Goal: Task Accomplishment & Management: Complete application form

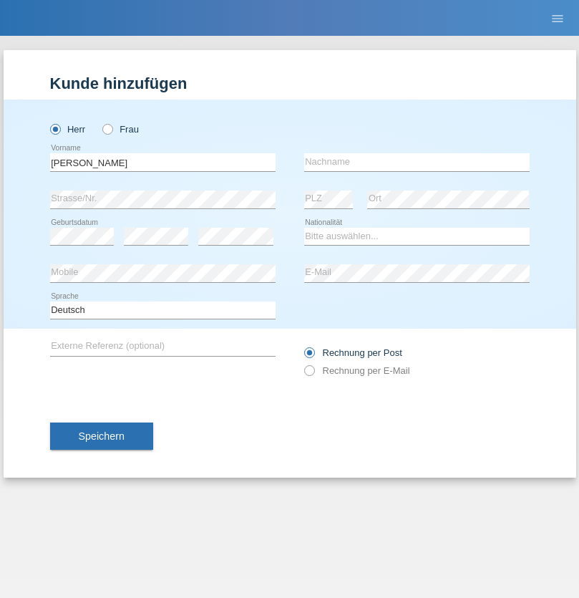
type input "Varga"
click at [417, 162] on input "text" at bounding box center [417, 162] width 226 height 18
type input "Florin"
select select "RO"
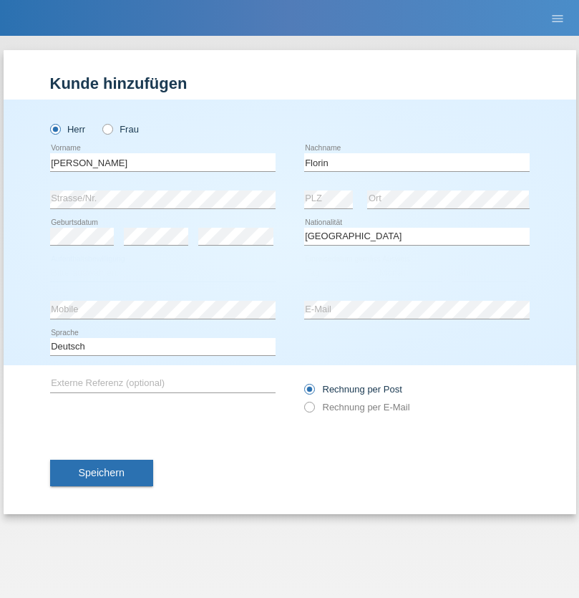
select select "C"
select select "29"
select select "02"
select select "2021"
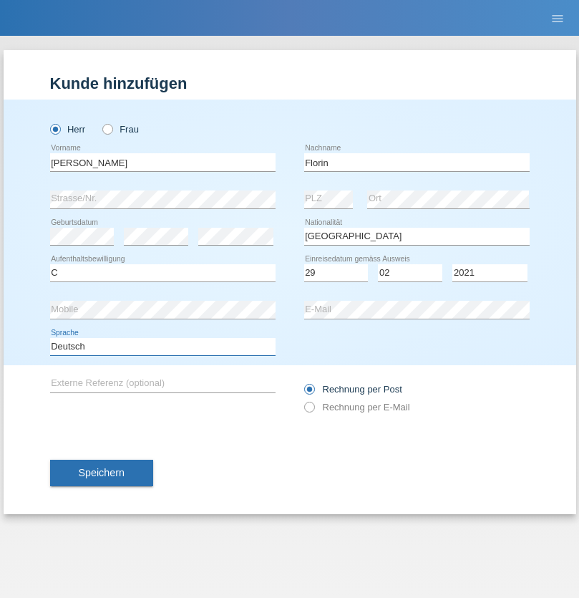
select select "en"
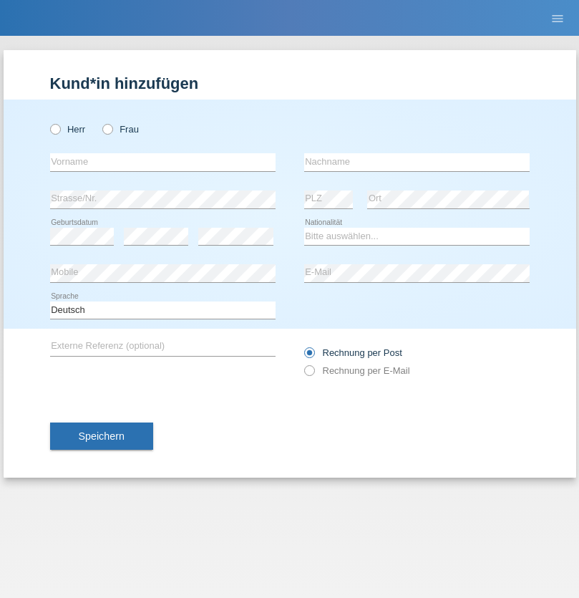
radio input "true"
click at [163, 162] on input "text" at bounding box center [163, 162] width 226 height 18
type input "[PERSON_NAME]"
click at [417, 162] on input "text" at bounding box center [417, 162] width 226 height 18
type input "Krebs"
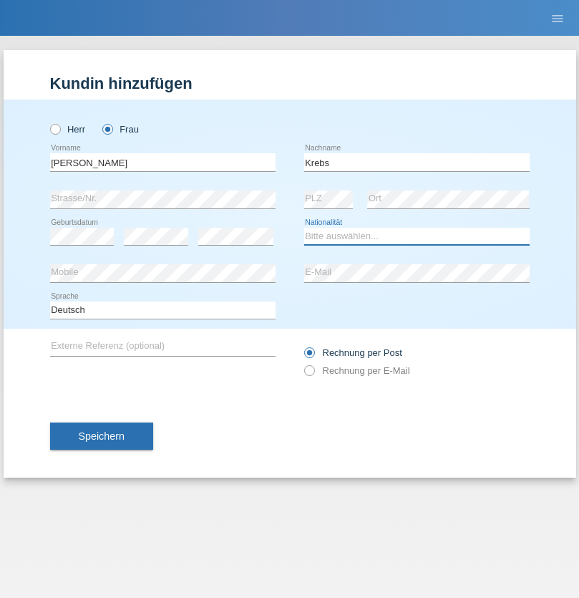
select select "CH"
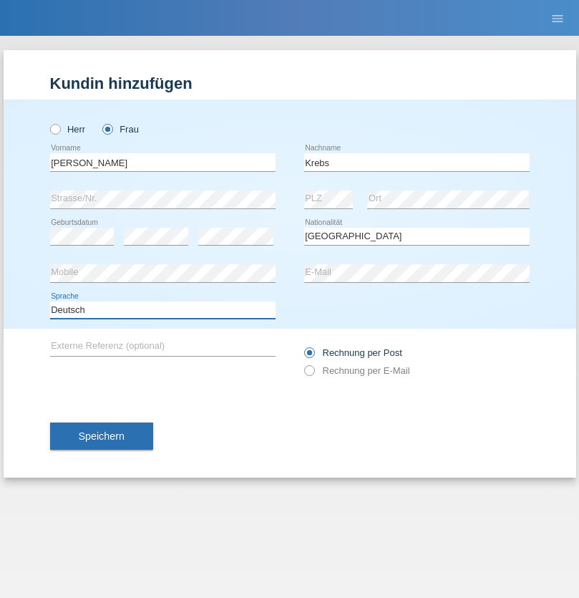
select select "en"
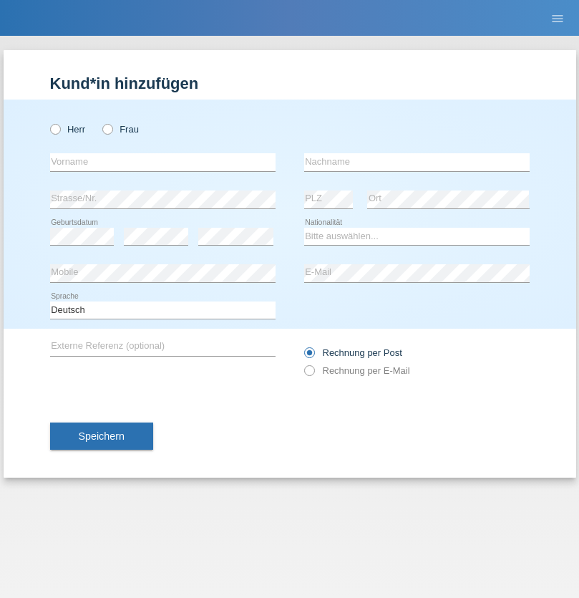
radio input "true"
click at [163, 162] on input "text" at bounding box center [163, 162] width 226 height 18
type input "Qovanaj"
click at [417, 162] on input "text" at bounding box center [417, 162] width 226 height 18
type input "Shaban"
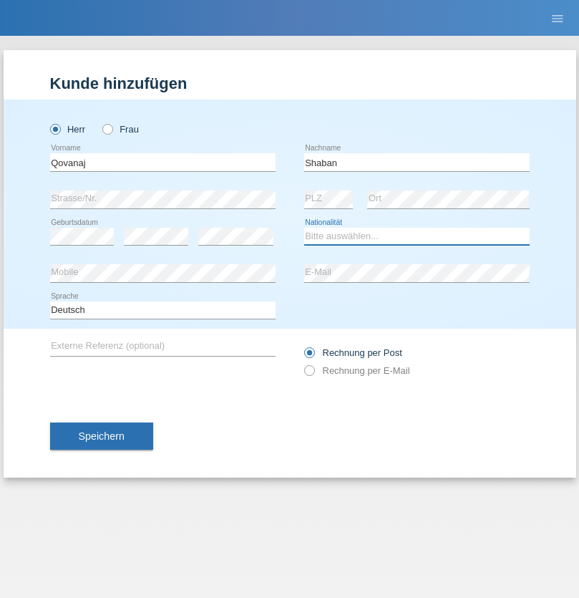
select select "CH"
radio input "true"
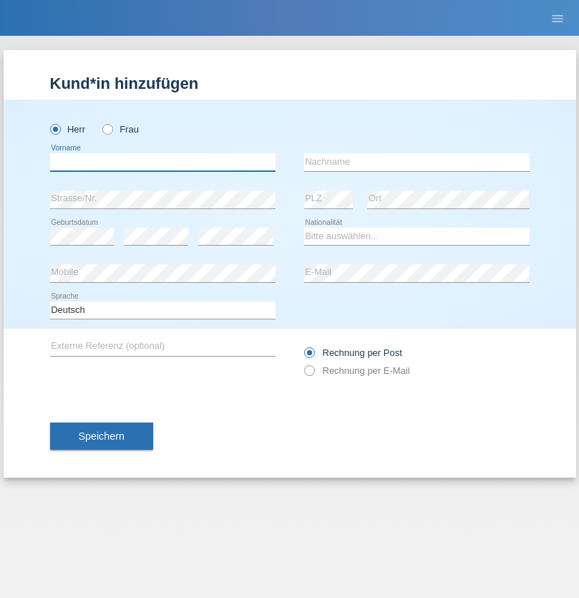
click at [163, 162] on input "text" at bounding box center [163, 162] width 226 height 18
type input "Burim"
click at [417, 162] on input "text" at bounding box center [417, 162] width 226 height 18
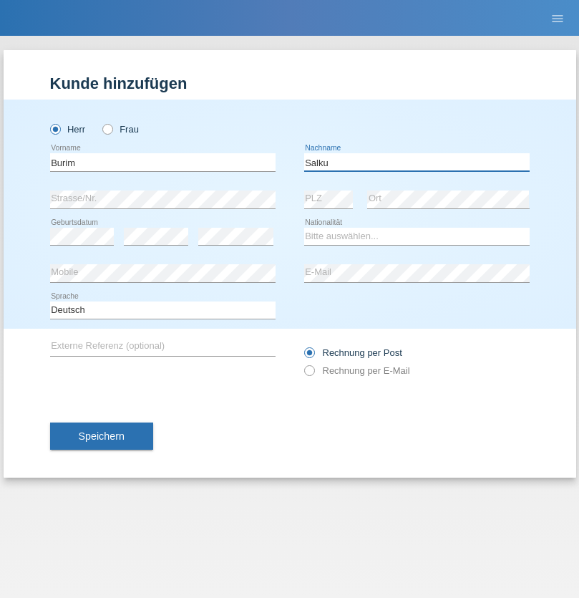
type input "Salku"
select select "CH"
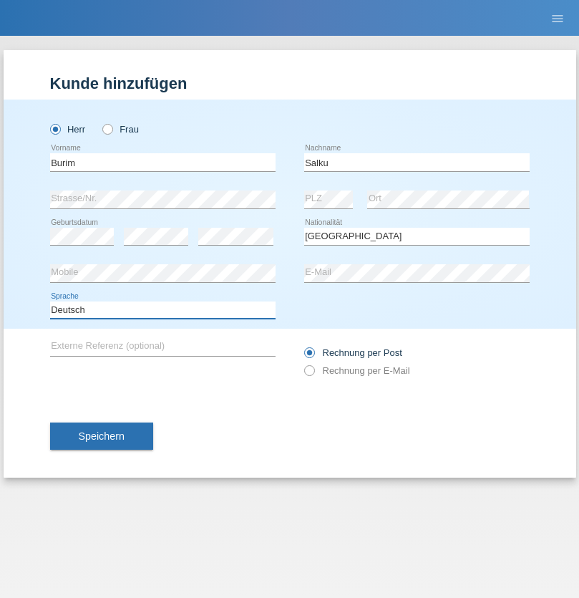
select select "en"
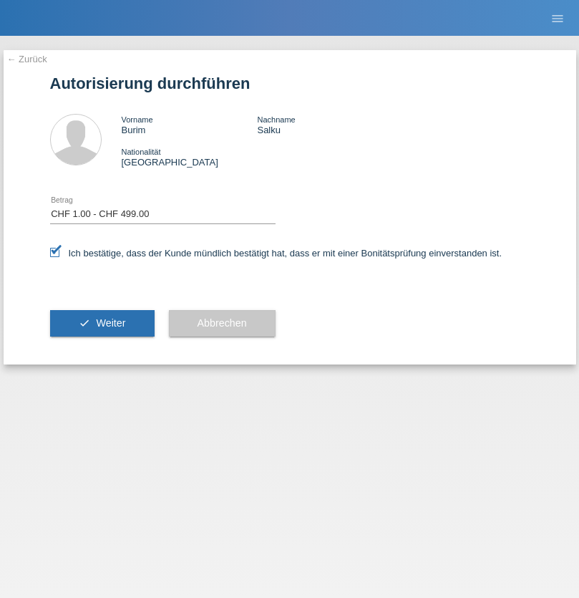
select select "1"
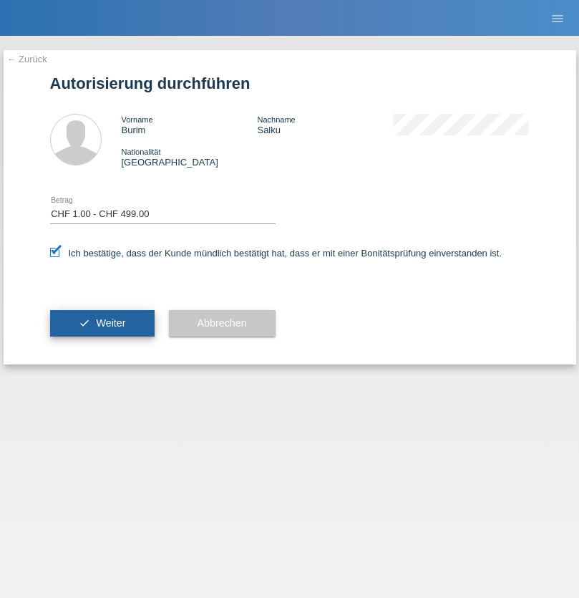
click at [102, 323] on span "Weiter" at bounding box center [110, 322] width 29 height 11
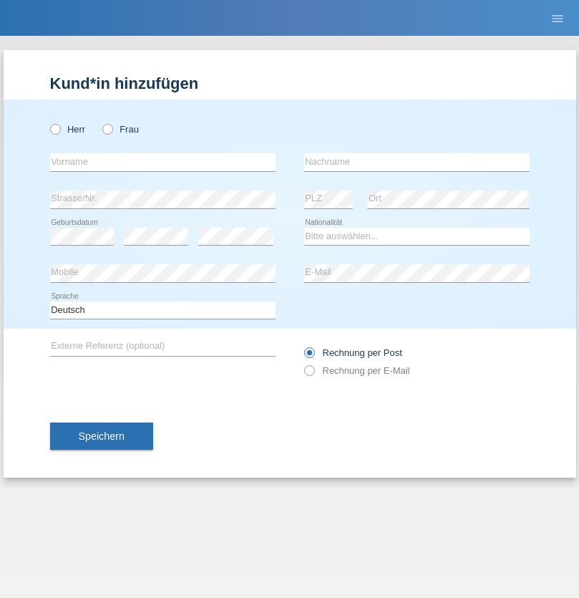
radio input "true"
click at [163, 162] on input "text" at bounding box center [163, 162] width 226 height 18
type input "Gabriel"
click at [417, 162] on input "text" at bounding box center [417, 162] width 226 height 18
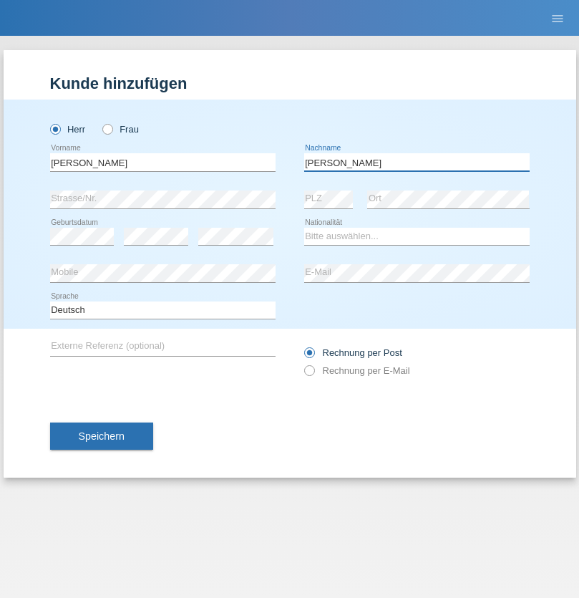
type input "Frey"
select select "CH"
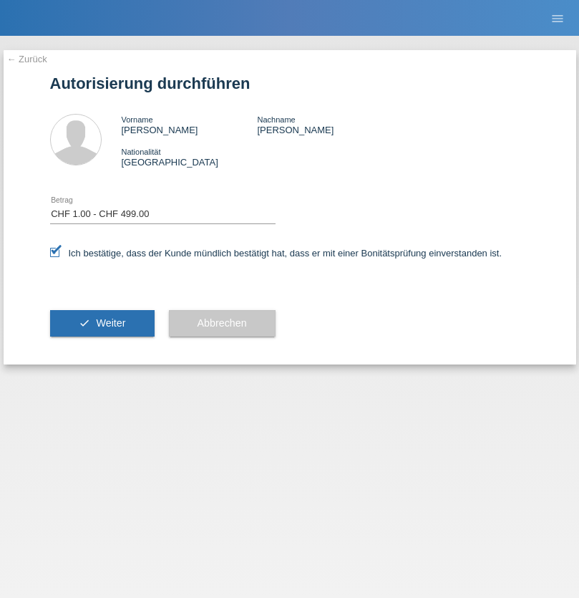
select select "1"
click at [102, 323] on span "Weiter" at bounding box center [110, 322] width 29 height 11
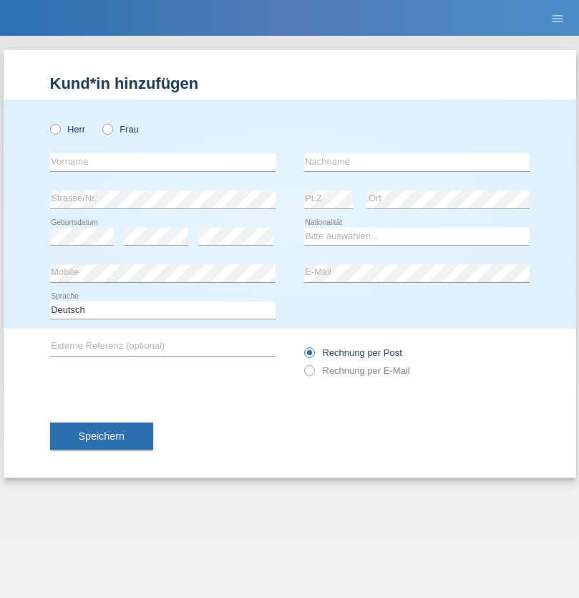
radio input "true"
click at [163, 162] on input "text" at bounding box center [163, 162] width 226 height 18
type input "[PERSON_NAME]"
click at [417, 162] on input "text" at bounding box center [417, 162] width 226 height 18
type input "Suchanic"
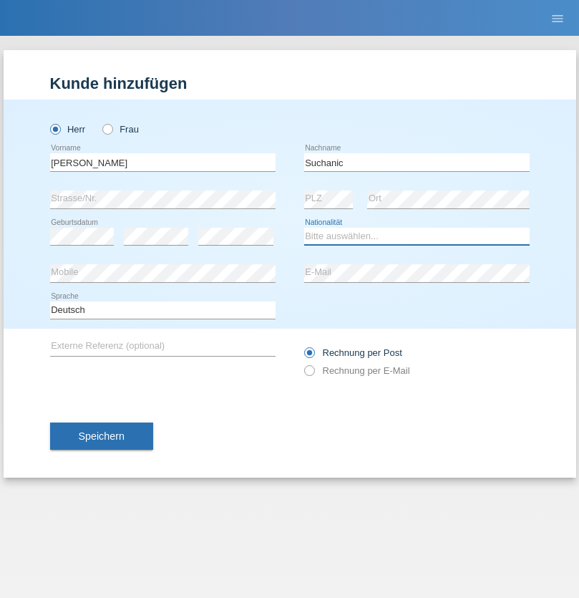
select select "SK"
select select "C"
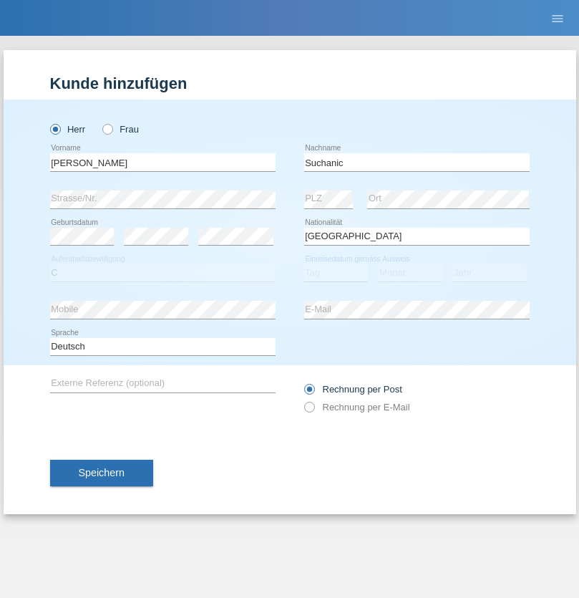
select select "08"
select select "04"
select select "2021"
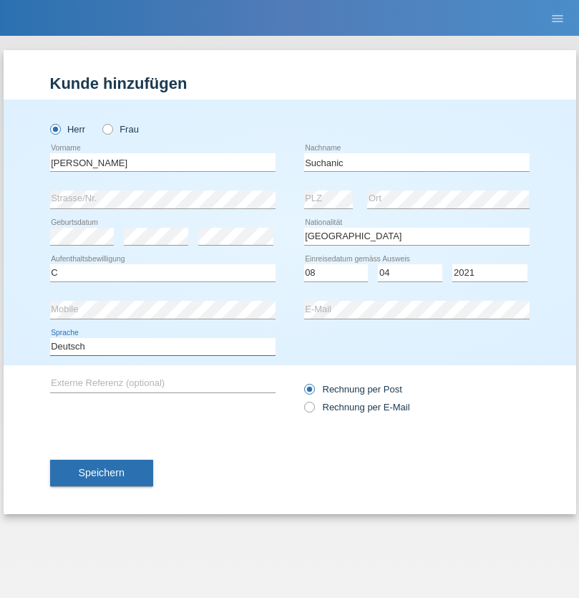
select select "en"
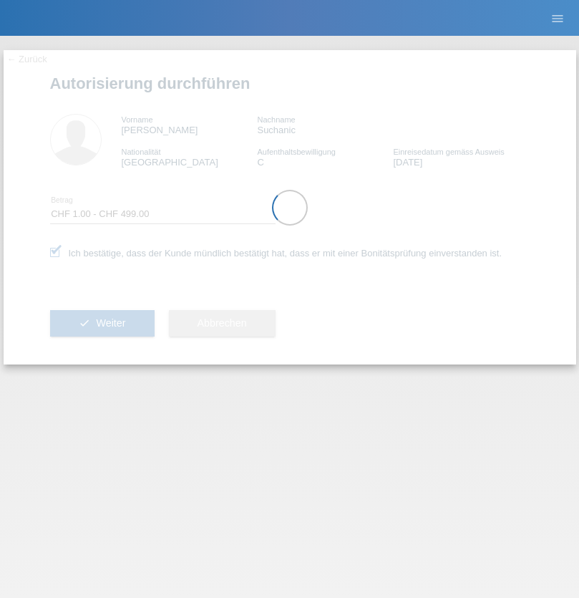
select select "1"
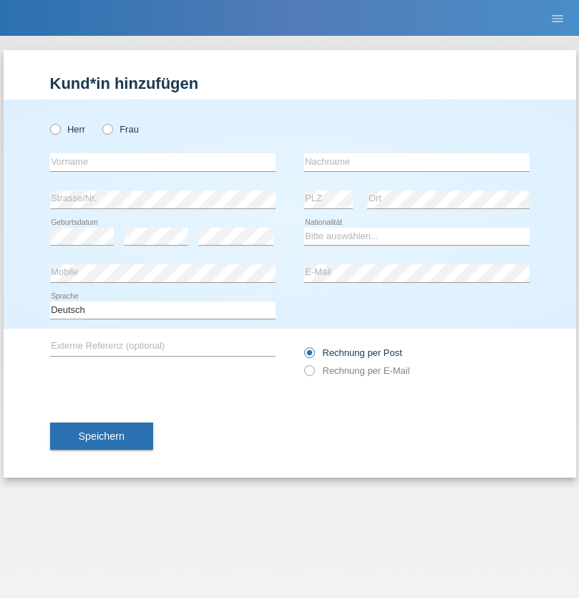
radio input "true"
click at [163, 162] on input "text" at bounding box center [163, 162] width 226 height 18
type input "Marian"
click at [417, 162] on input "text" at bounding box center [417, 162] width 226 height 18
type input "Matusa"
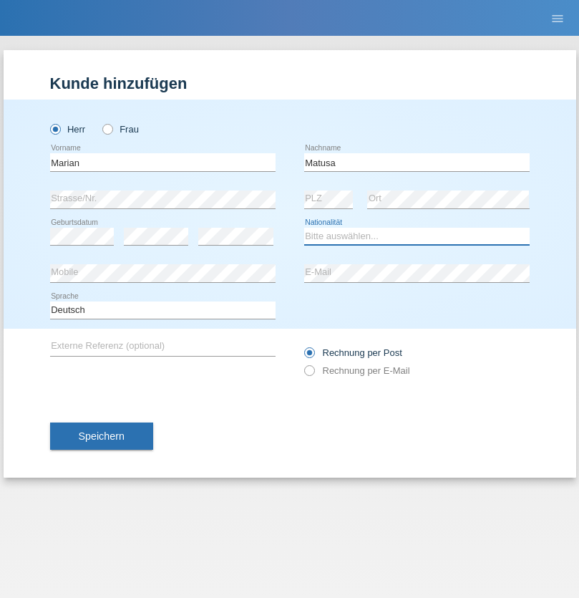
select select "RO"
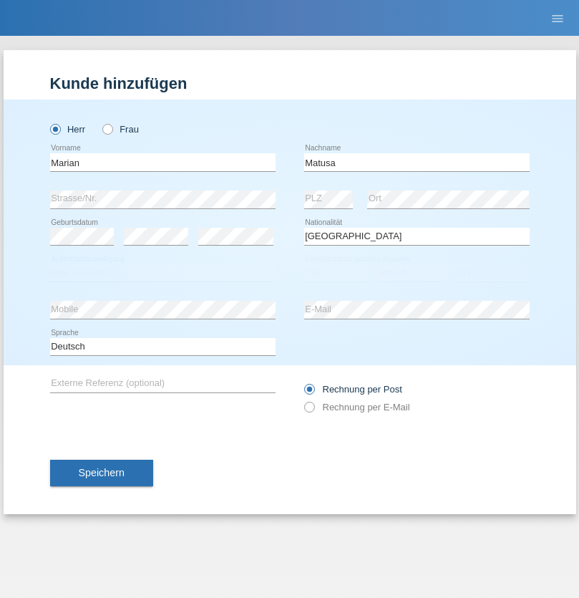
select select "C"
select select "01"
select select "06"
select select "2016"
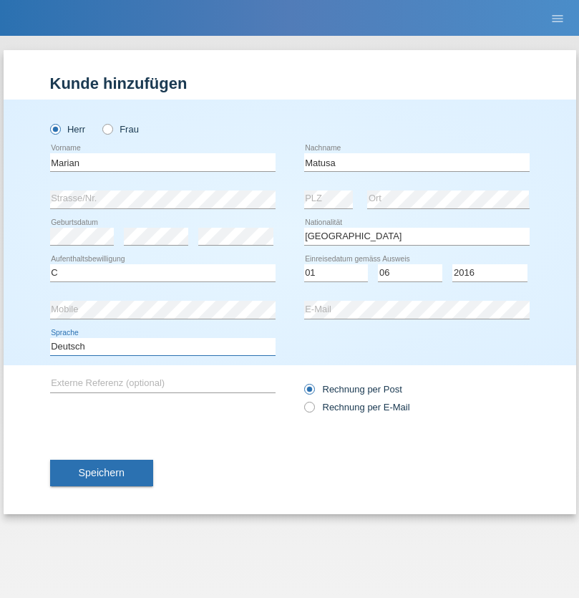
select select "en"
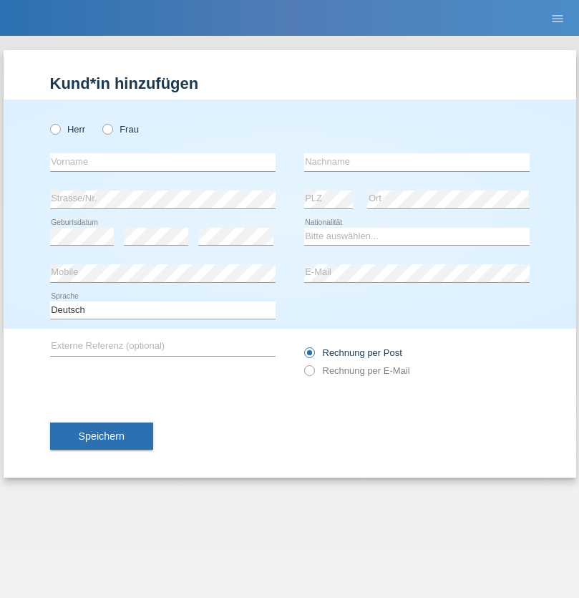
radio input "true"
click at [163, 162] on input "text" at bounding box center [163, 162] width 226 height 18
type input "[PERSON_NAME]"
click at [417, 162] on input "text" at bounding box center [417, 162] width 226 height 18
type input "Weinlein"
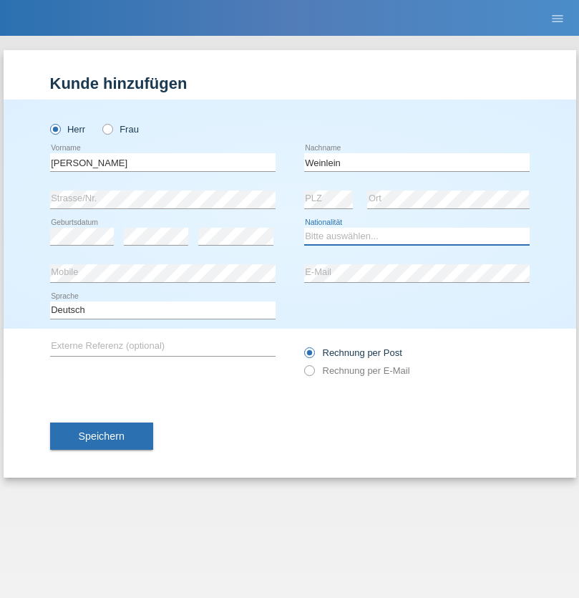
select select "CH"
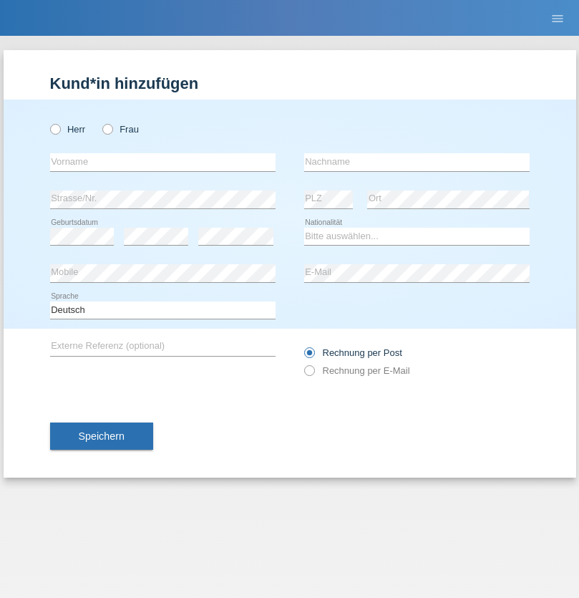
radio input "true"
click at [163, 162] on input "text" at bounding box center [163, 162] width 226 height 18
type input "Jashari lmeri"
click at [417, 162] on input "text" at bounding box center [417, 162] width 226 height 18
type input "Rabije"
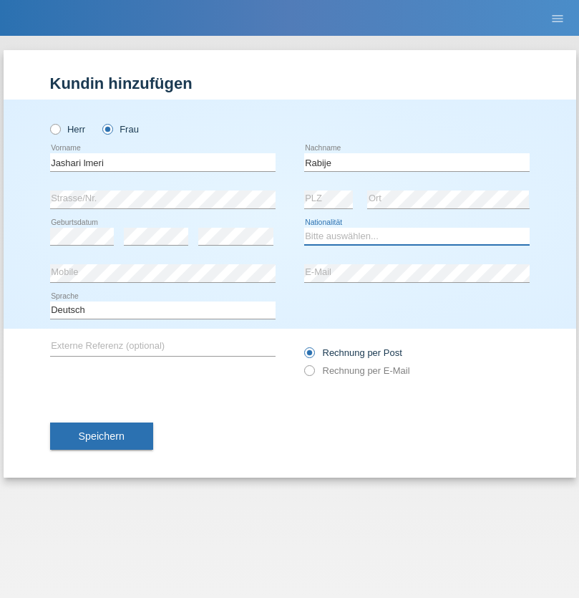
select select "CH"
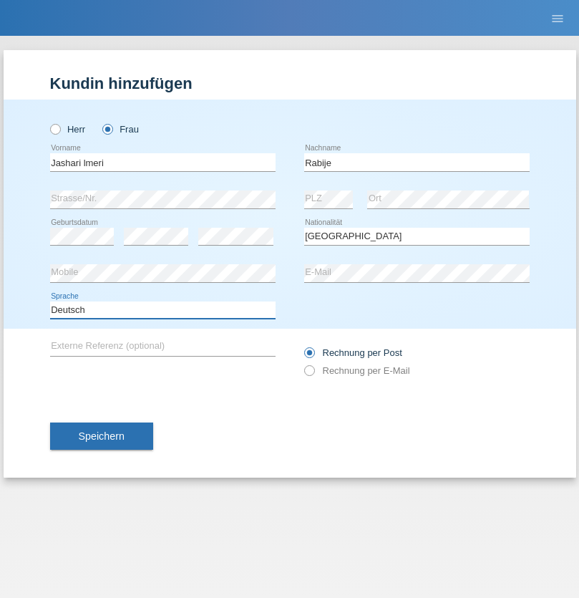
select select "en"
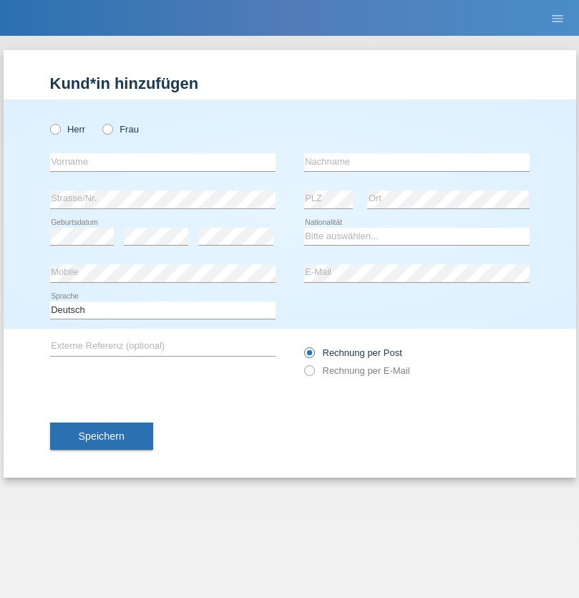
radio input "true"
click at [163, 162] on input "text" at bounding box center [163, 162] width 226 height 18
type input "firat"
click at [417, 162] on input "text" at bounding box center [417, 162] width 226 height 18
type input "kara"
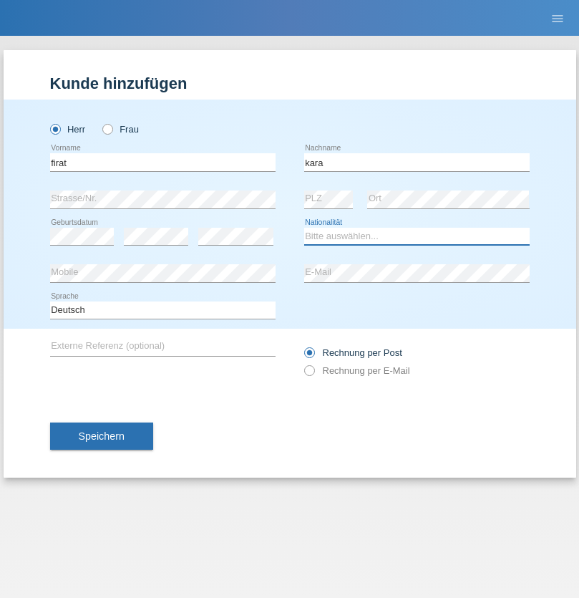
select select "CH"
radio input "true"
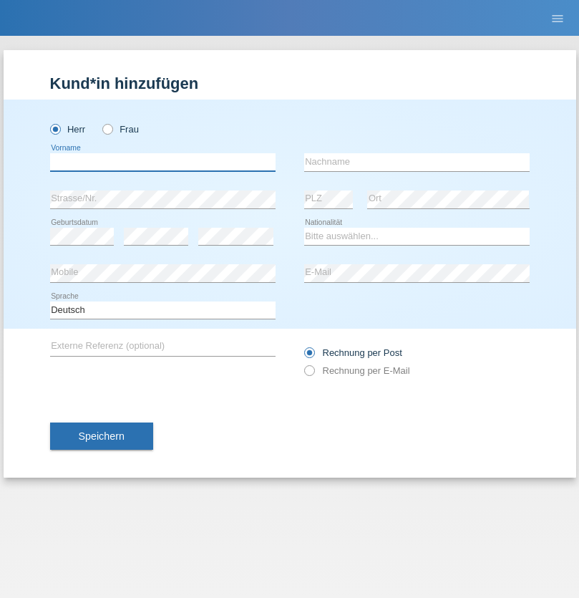
click at [163, 162] on input "text" at bounding box center [163, 162] width 226 height 18
type input "Gigov"
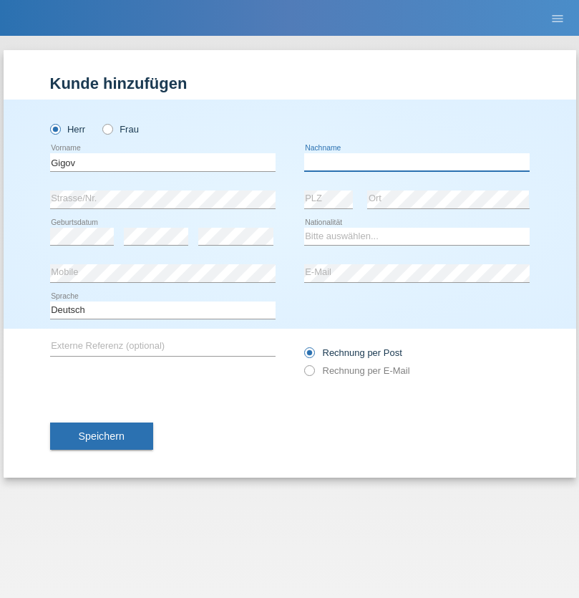
click at [417, 162] on input "text" at bounding box center [417, 162] width 226 height 18
type input "Zhan"
select select "BG"
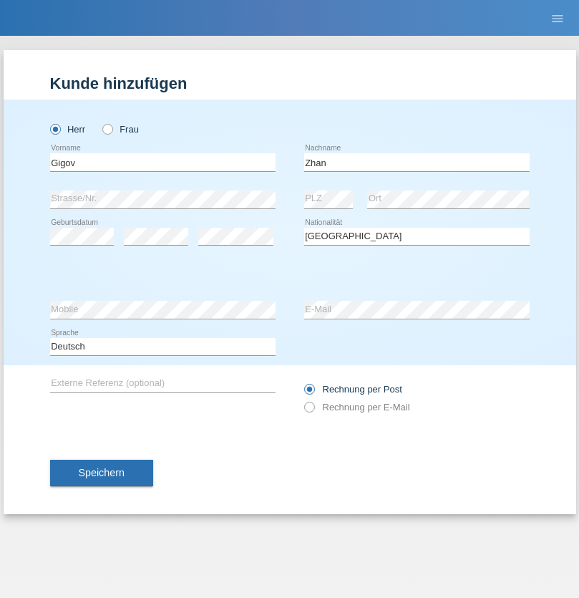
select select "C"
select select "23"
select select "10"
select select "2021"
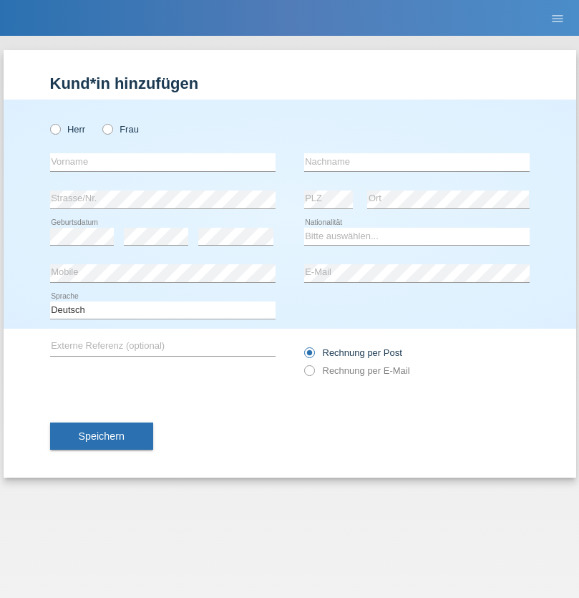
radio input "true"
click at [163, 162] on input "text" at bounding box center [163, 162] width 226 height 18
type input "Amand"
click at [417, 162] on input "text" at bounding box center [417, 162] width 226 height 18
type input "Pires"
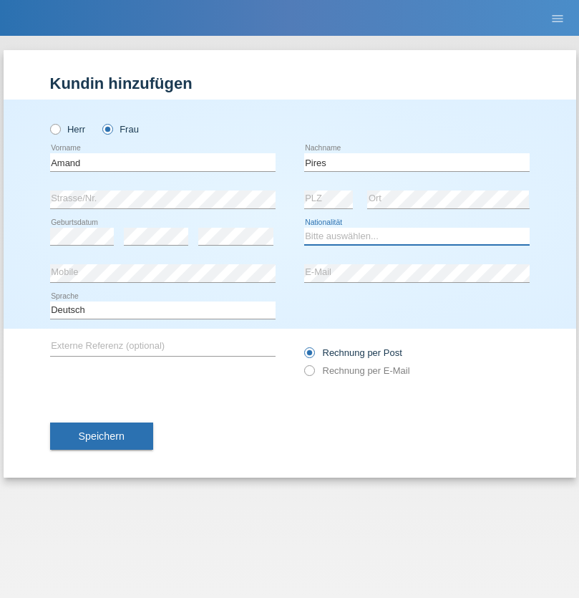
select select "CH"
radio input "true"
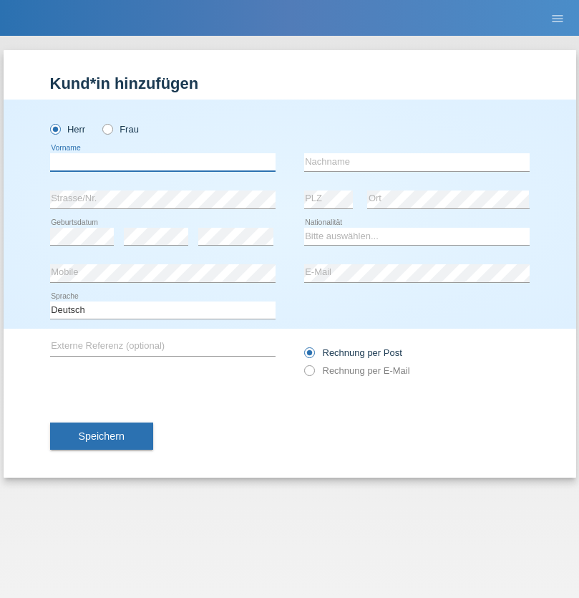
click at [163, 162] on input "text" at bounding box center [163, 162] width 226 height 18
type input "[PERSON_NAME]"
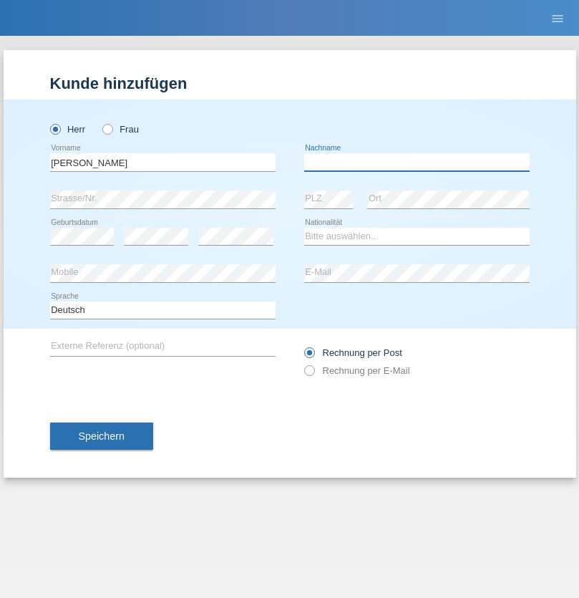
click at [417, 162] on input "text" at bounding box center [417, 162] width 226 height 18
type input "Saidi"
select select "CH"
radio input "true"
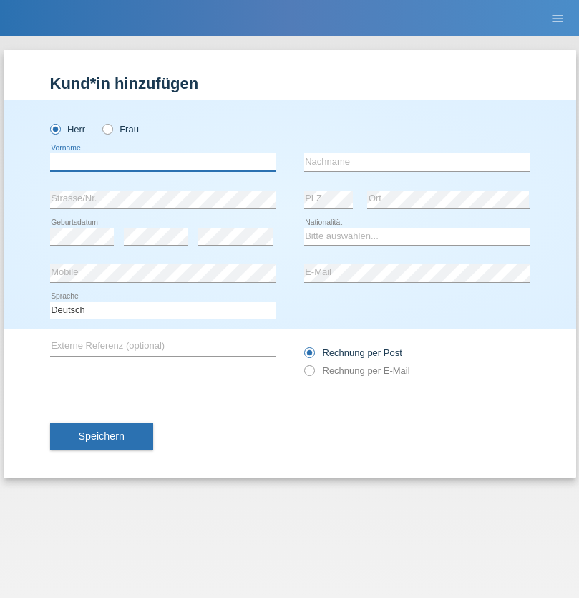
click at [163, 162] on input "text" at bounding box center [163, 162] width 226 height 18
type input "Matusa"
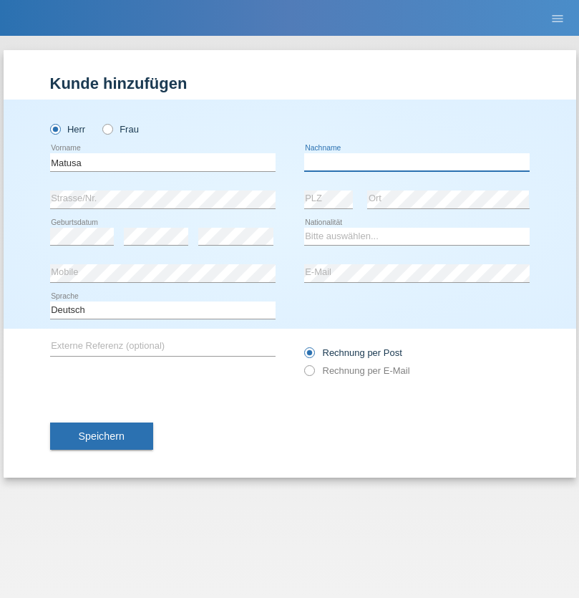
click at [417, 162] on input "text" at bounding box center [417, 162] width 226 height 18
type input "Marian valentin"
select select "OM"
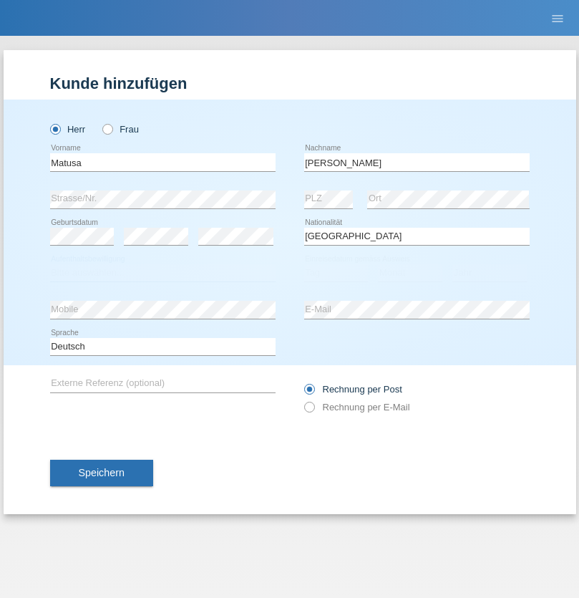
select select "C"
select select "01"
select select "06"
select select "2016"
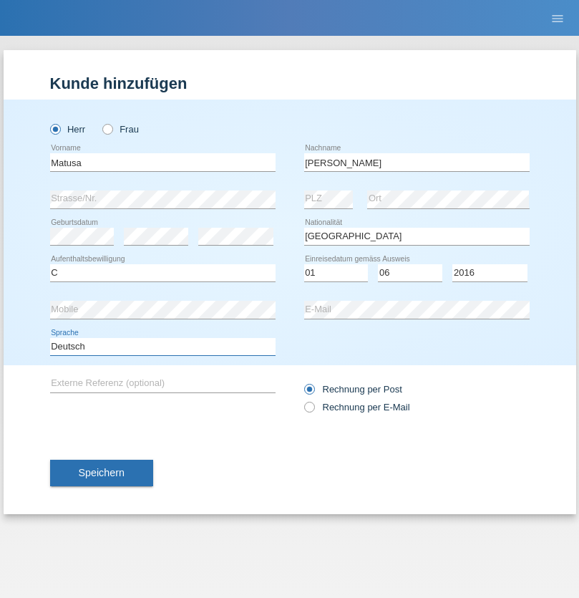
select select "en"
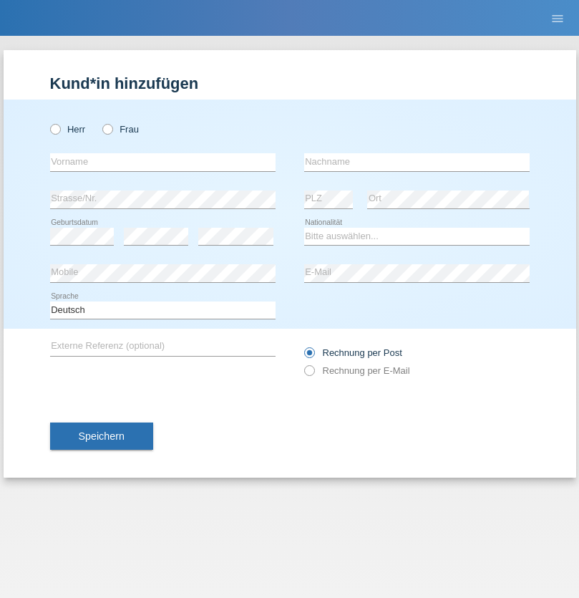
radio input "true"
click at [163, 162] on input "text" at bounding box center [163, 162] width 226 height 18
type input "[PERSON_NAME]"
click at [417, 162] on input "text" at bounding box center [417, 162] width 226 height 18
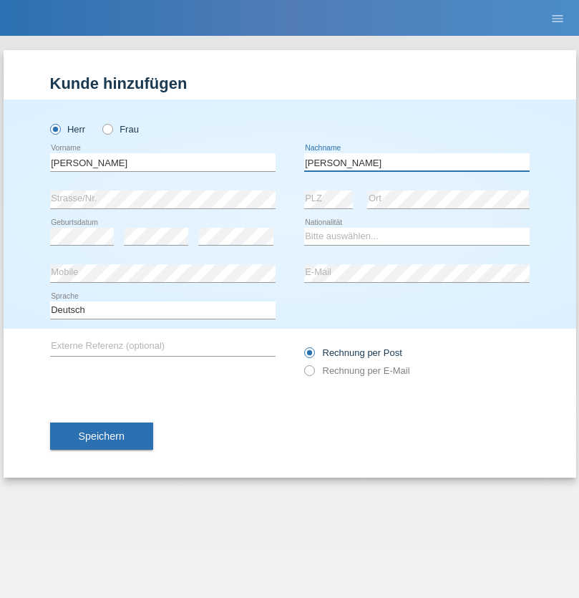
type input "[PERSON_NAME]"
select select "PT"
select select "C"
select select "23"
select select "08"
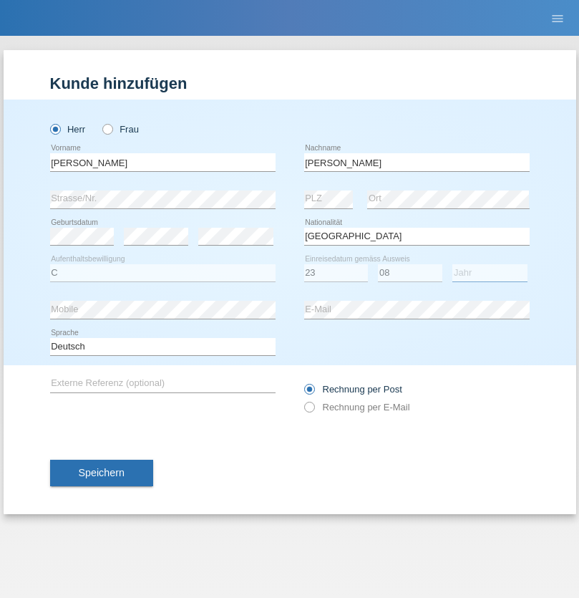
select select "2021"
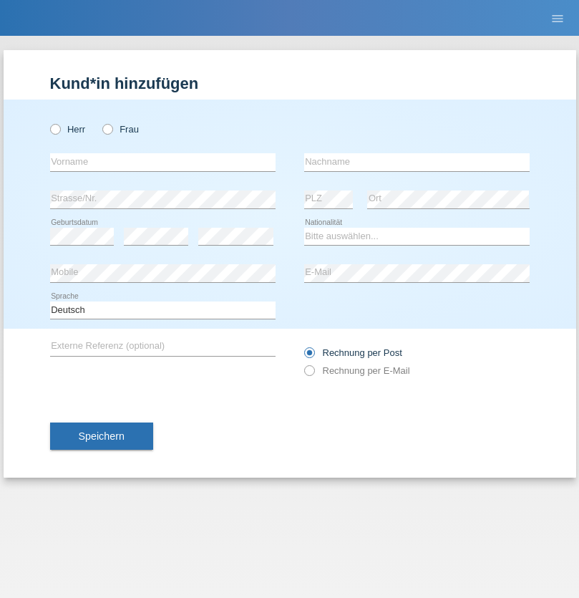
radio input "true"
click at [163, 162] on input "text" at bounding box center [163, 162] width 226 height 18
type input "Luca"
click at [417, 162] on input "text" at bounding box center [417, 162] width 226 height 18
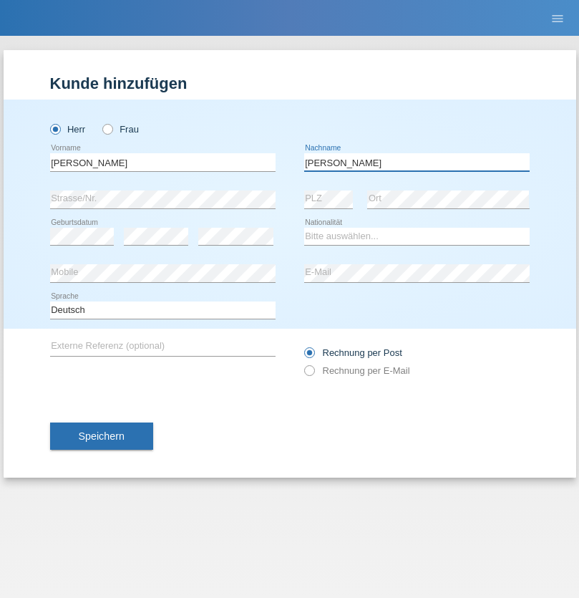
type input "Meier"
select select "CH"
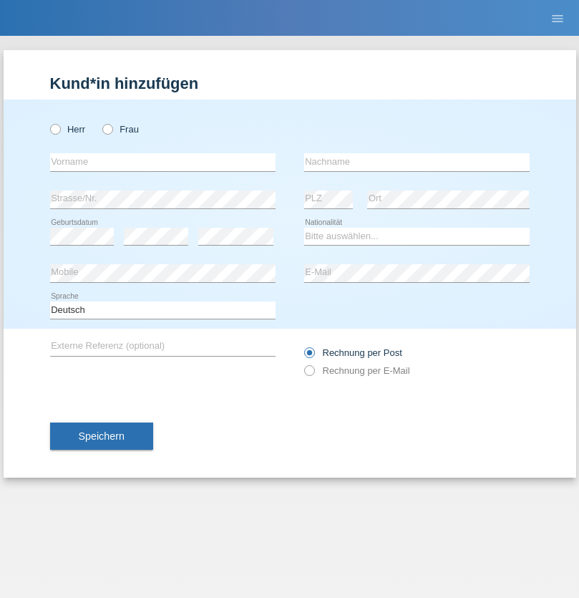
radio input "true"
click at [163, 162] on input "text" at bounding box center [163, 162] width 226 height 18
type input "Szilvia"
click at [417, 162] on input "text" at bounding box center [417, 162] width 226 height 18
type input "Olakh"
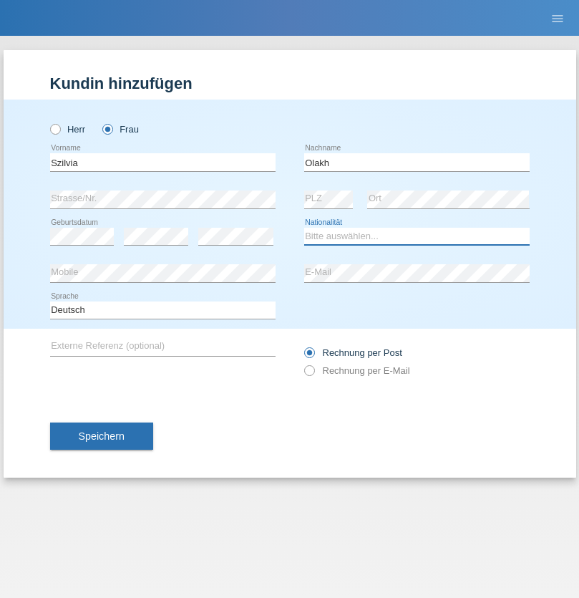
select select "UA"
select select "C"
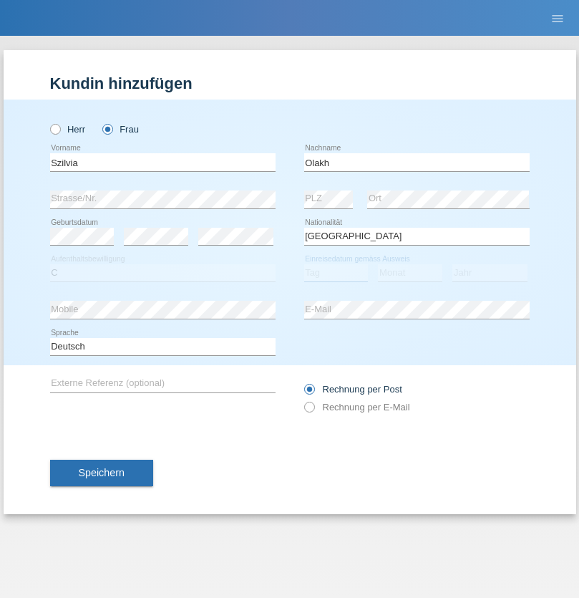
select select "15"
select select "09"
select select "2021"
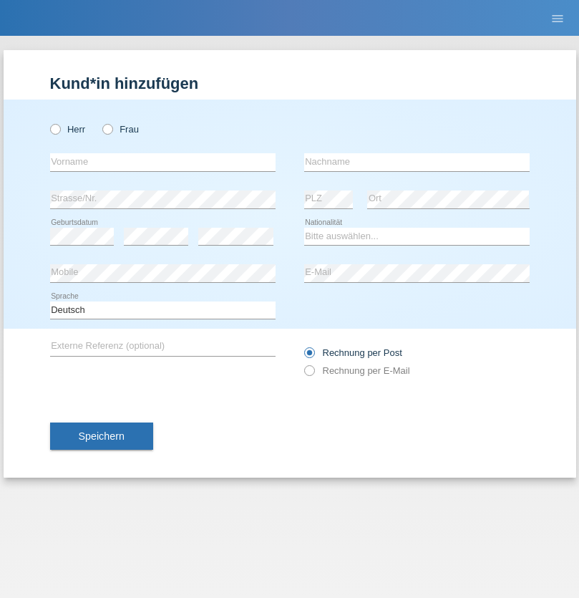
radio input "true"
click at [163, 162] on input "text" at bounding box center [163, 162] width 226 height 18
type input "Asrit"
click at [417, 162] on input "text" at bounding box center [417, 162] width 226 height 18
type input "Kupa"
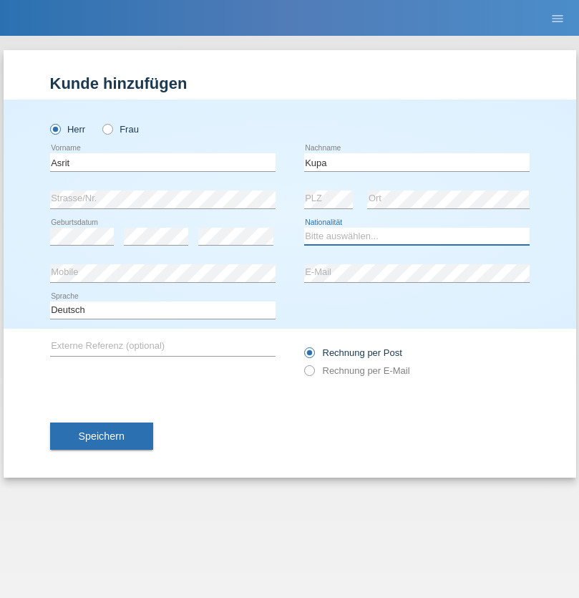
select select "MK"
select select "C"
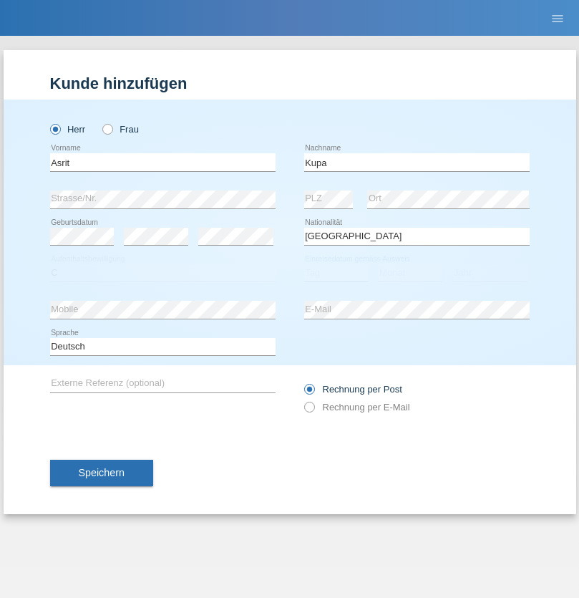
select select "27"
select select "05"
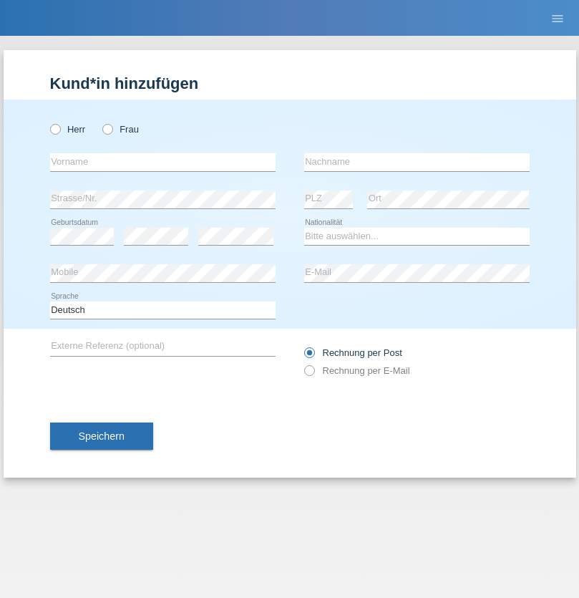
radio input "true"
click at [163, 162] on input "text" at bounding box center [163, 162] width 226 height 18
type input "[PERSON_NAME]"
click at [417, 162] on input "text" at bounding box center [417, 162] width 226 height 18
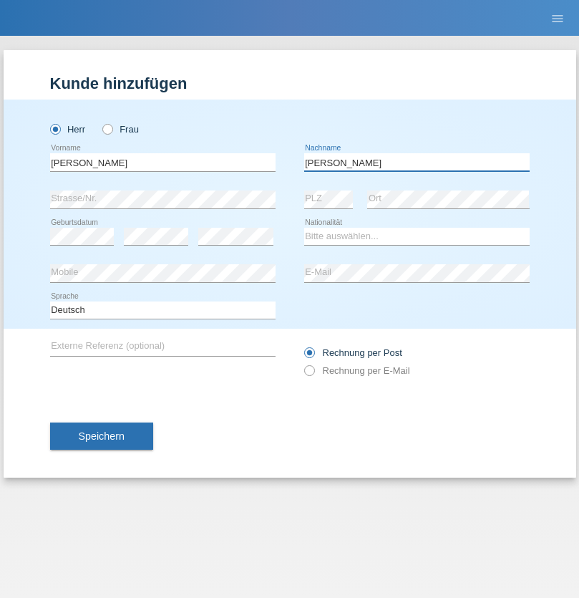
type input "[PERSON_NAME]"
select select "SY"
select select "C"
select select "15"
select select "09"
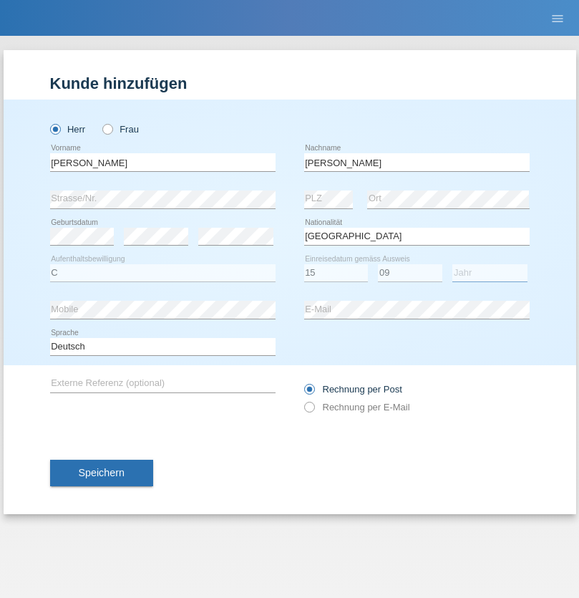
select select "2021"
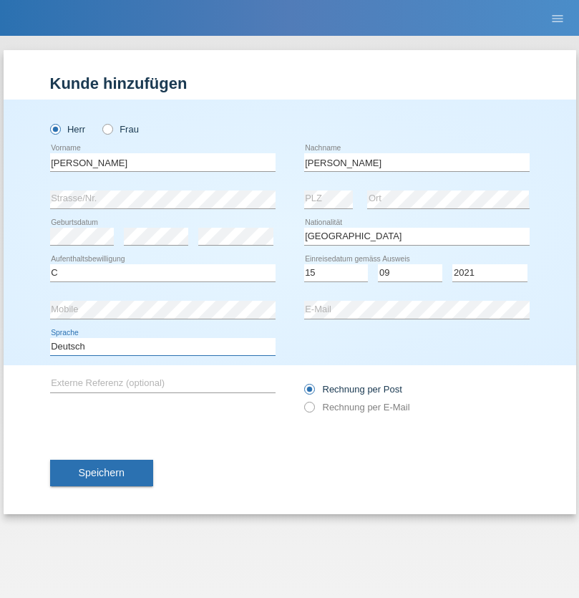
select select "en"
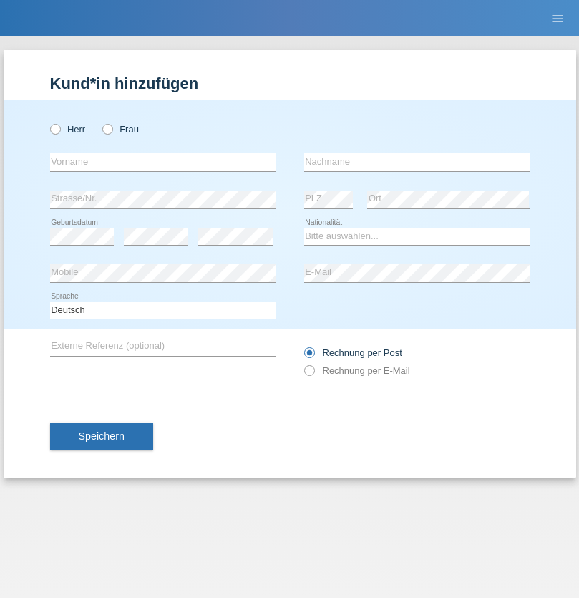
radio input "true"
select select "CH"
radio input "true"
click at [163, 162] on input "text" at bounding box center [163, 162] width 226 height 18
type input "[PERSON_NAME]"
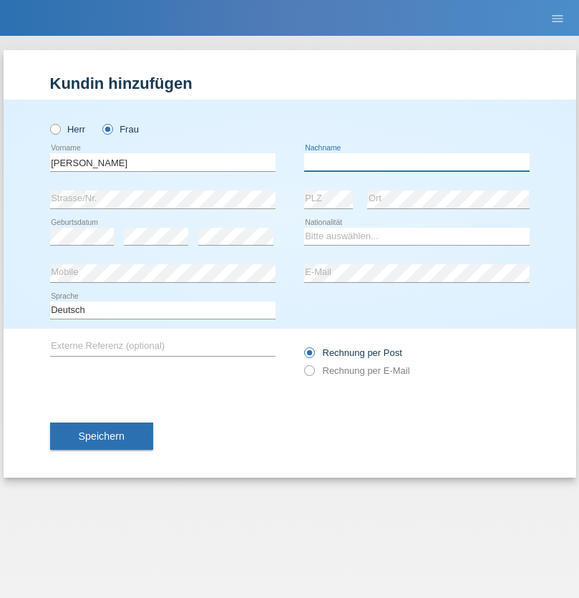
click at [417, 162] on input "text" at bounding box center [417, 162] width 226 height 18
type input "Bacic"
select select "CH"
